Goal: Go to known website: Access a specific website the user already knows

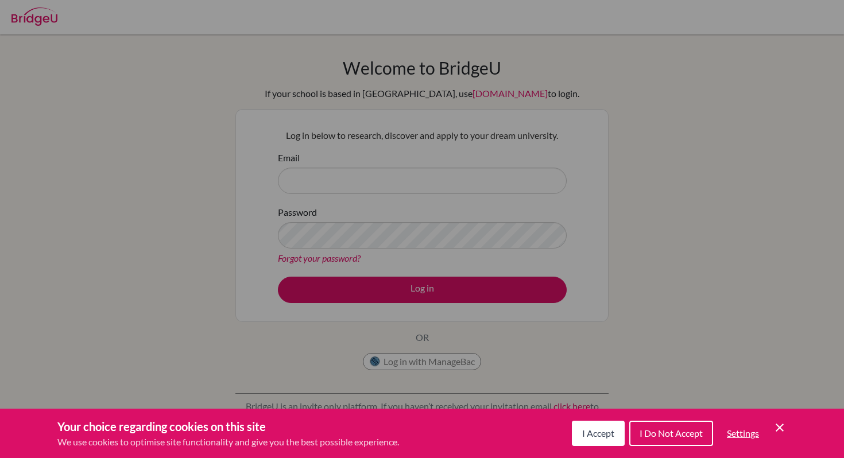
click at [779, 431] on icon "Cookie Control Close Icon" at bounding box center [780, 428] width 14 height 14
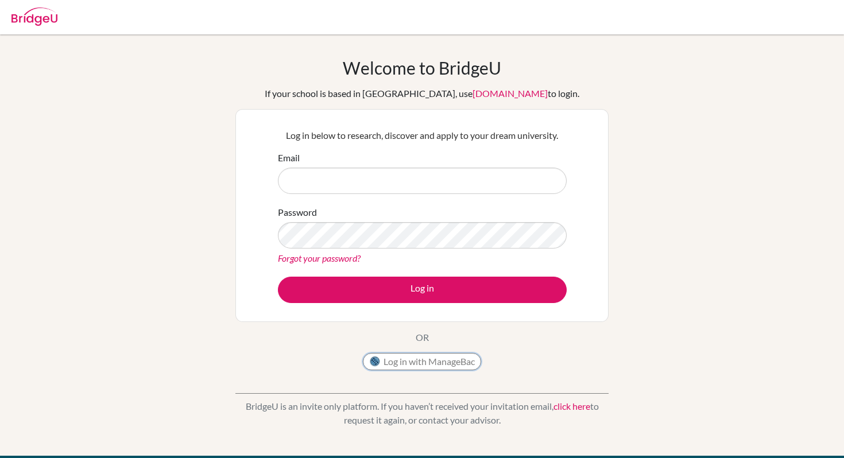
click at [367, 363] on button "Log in with ManageBac" at bounding box center [422, 361] width 118 height 17
click at [390, 371] on div "Log in with ManageBac" at bounding box center [422, 364] width 118 height 23
click at [335, 184] on input "Email" at bounding box center [422, 181] width 289 height 26
type input "sophia.petersen@student.hkacademy.edu.hk"
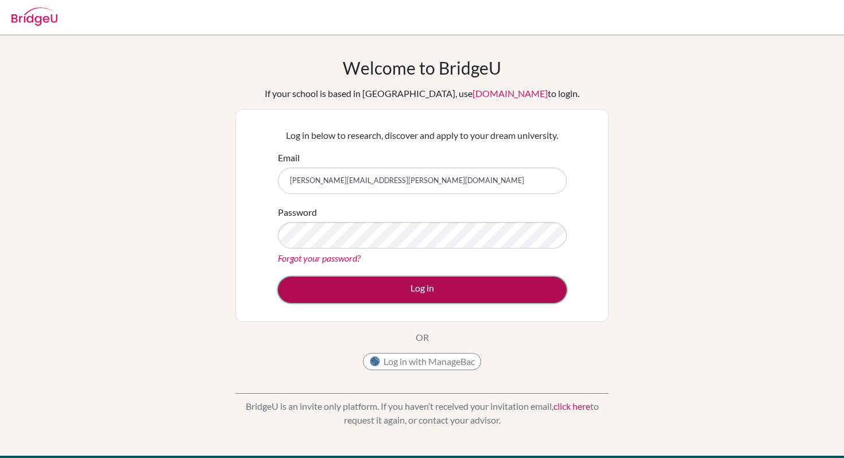
click at [384, 301] on button "Log in" at bounding box center [422, 290] width 289 height 26
